Goal: Use online tool/utility: Use online tool/utility

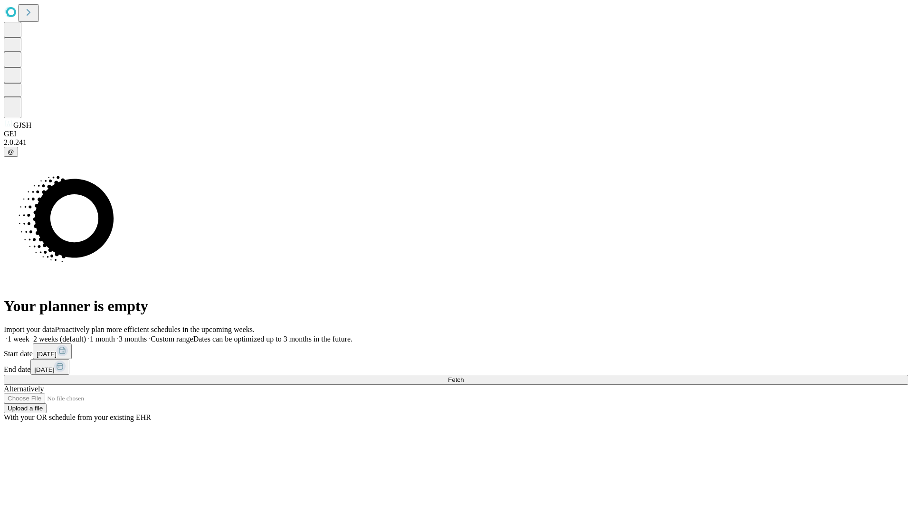
click at [463, 376] on span "Fetch" at bounding box center [456, 379] width 16 height 7
